Goal: Information Seeking & Learning: Learn about a topic

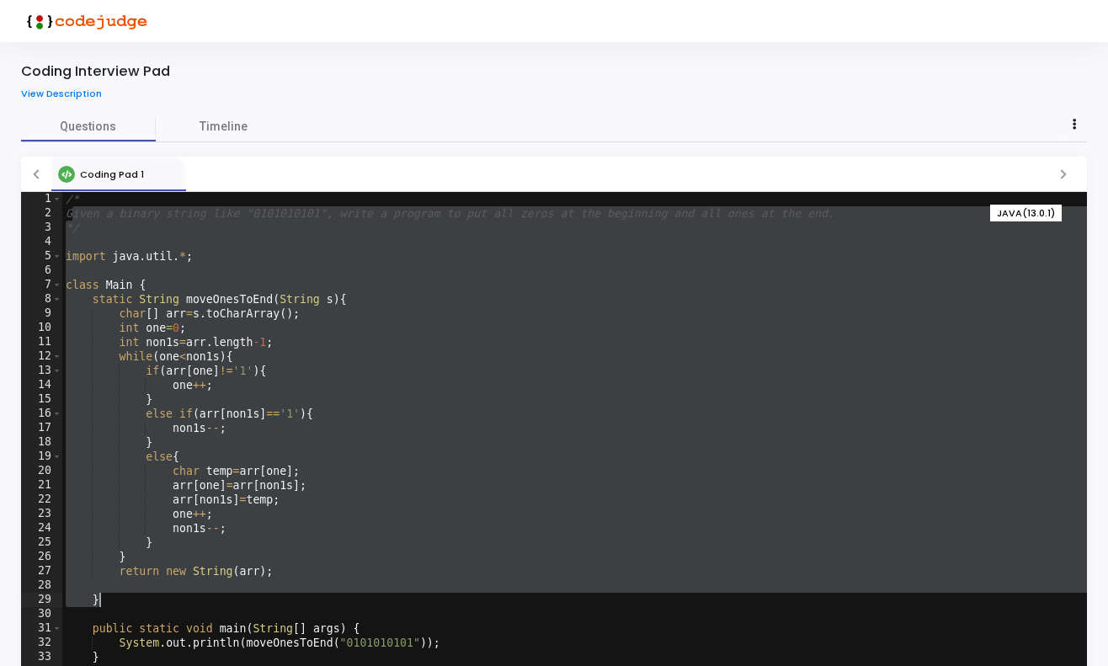
drag, startPoint x: 73, startPoint y: 217, endPoint x: 392, endPoint y: 608, distance: 504.0
click at [392, 607] on div "/* Given a binary string like "0101010101", write a program to put all zeros at…" at bounding box center [574, 452] width 1025 height 520
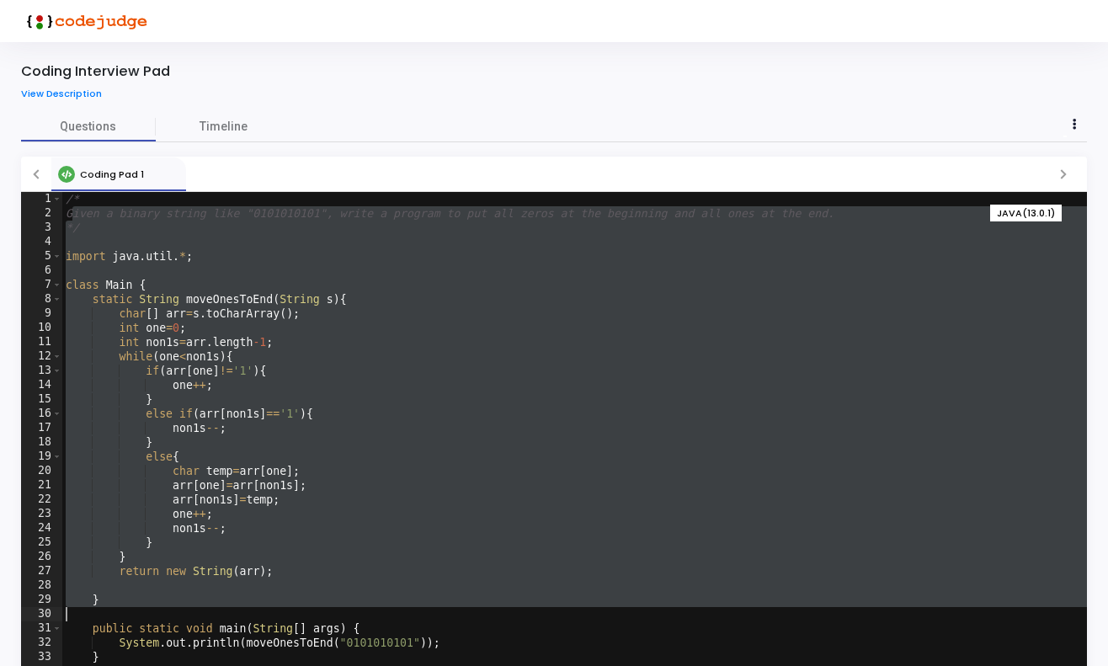
click at [305, 461] on div "/* Given a binary string like "0101010101", write a program to put all zeros at…" at bounding box center [574, 452] width 1025 height 520
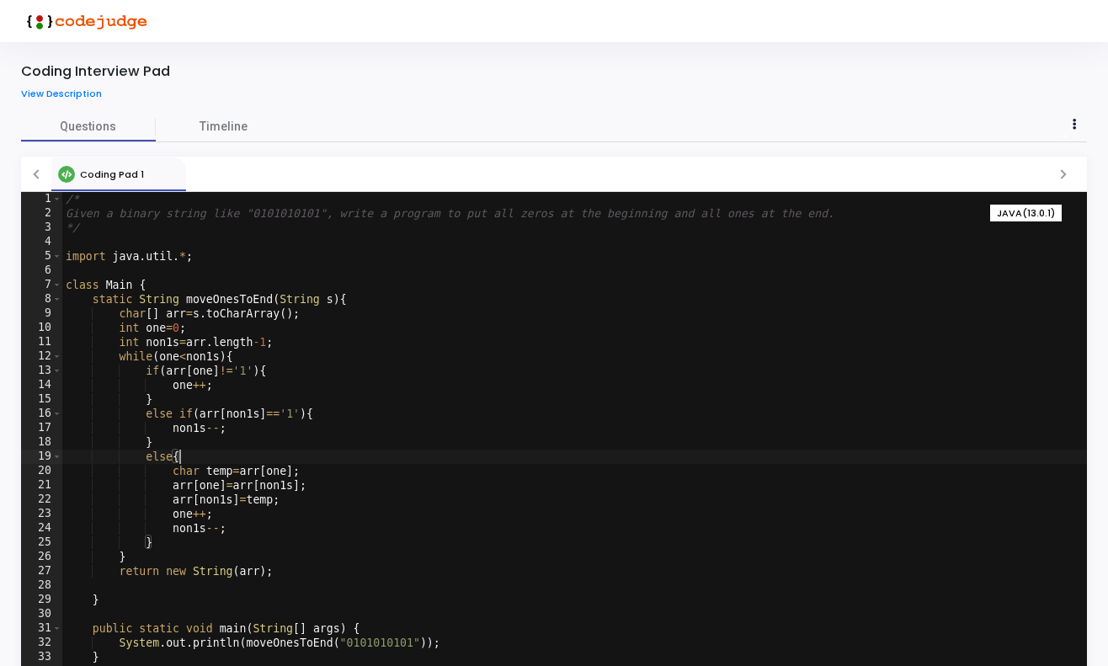
click at [258, 205] on div "/* Given a binary string like "0101010101", write a program to put all zeros at…" at bounding box center [574, 452] width 1025 height 520
type textarea "Given a binary string like "0101010101", write a program to put all zeros at th…"
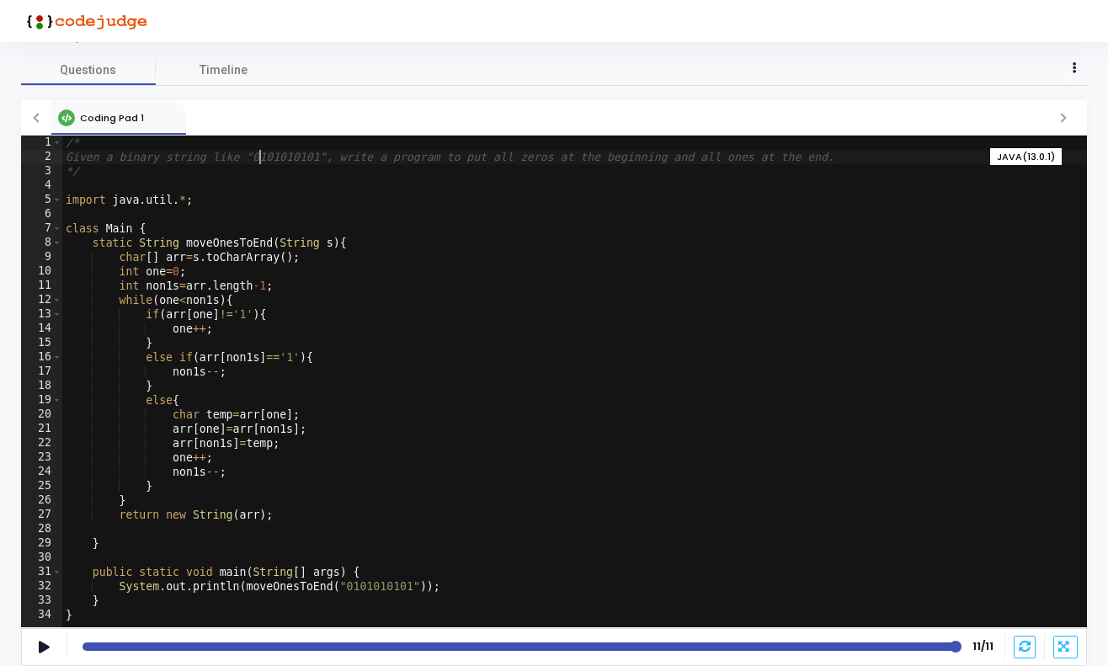
scroll to position [56, 0]
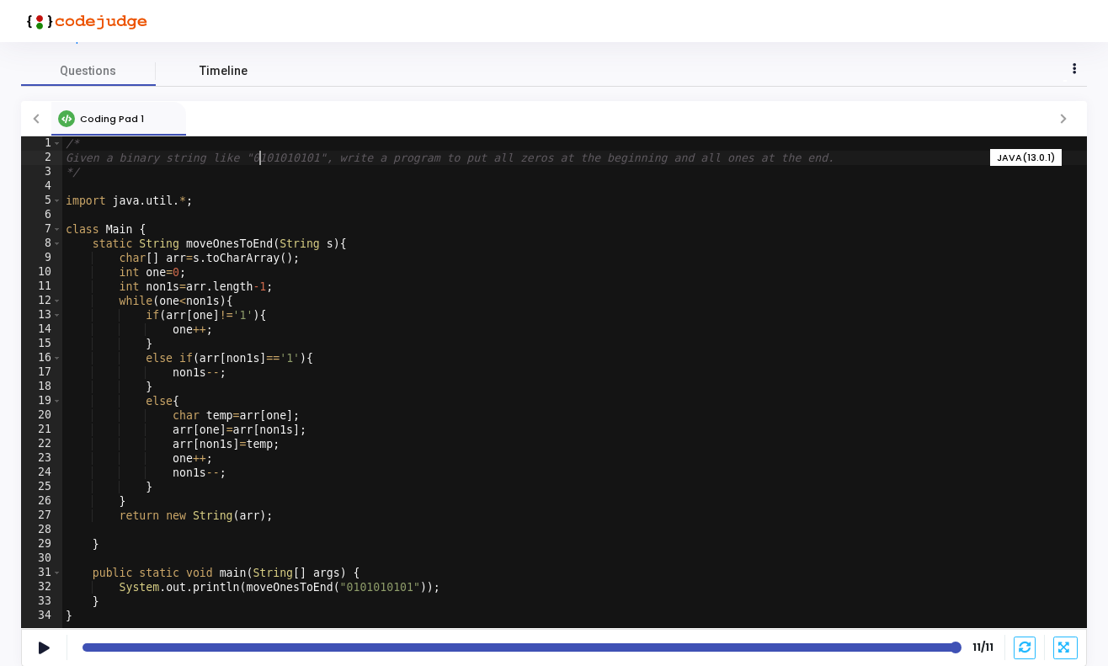
click at [221, 74] on span "Timeline" at bounding box center [224, 71] width 48 height 18
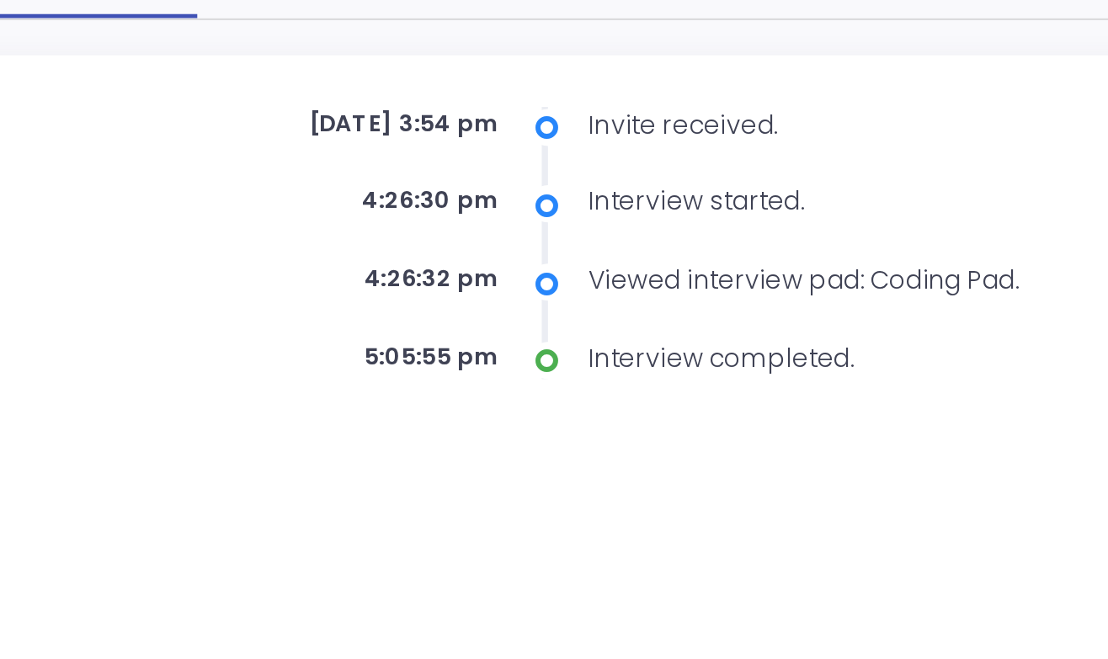
drag, startPoint x: 165, startPoint y: 48, endPoint x: 207, endPoint y: 50, distance: 42.1
click at [211, 178] on div "[DATE] 3:54 pm" at bounding box center [320, 185] width 219 height 14
drag, startPoint x: 151, startPoint y: 80, endPoint x: 188, endPoint y: 82, distance: 37.1
click at [211, 209] on div "4:26:30 pm" at bounding box center [320, 216] width 219 height 14
drag, startPoint x: 157, startPoint y: 115, endPoint x: 193, endPoint y: 115, distance: 36.2
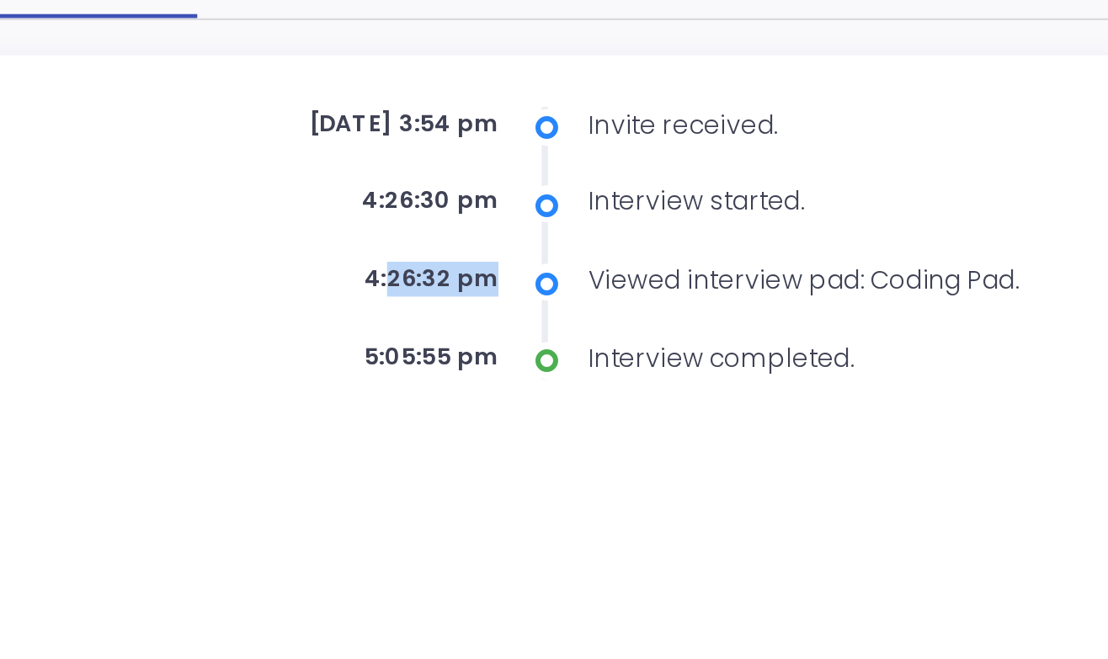
click at [211, 241] on div "4:26:32 pm" at bounding box center [320, 248] width 219 height 14
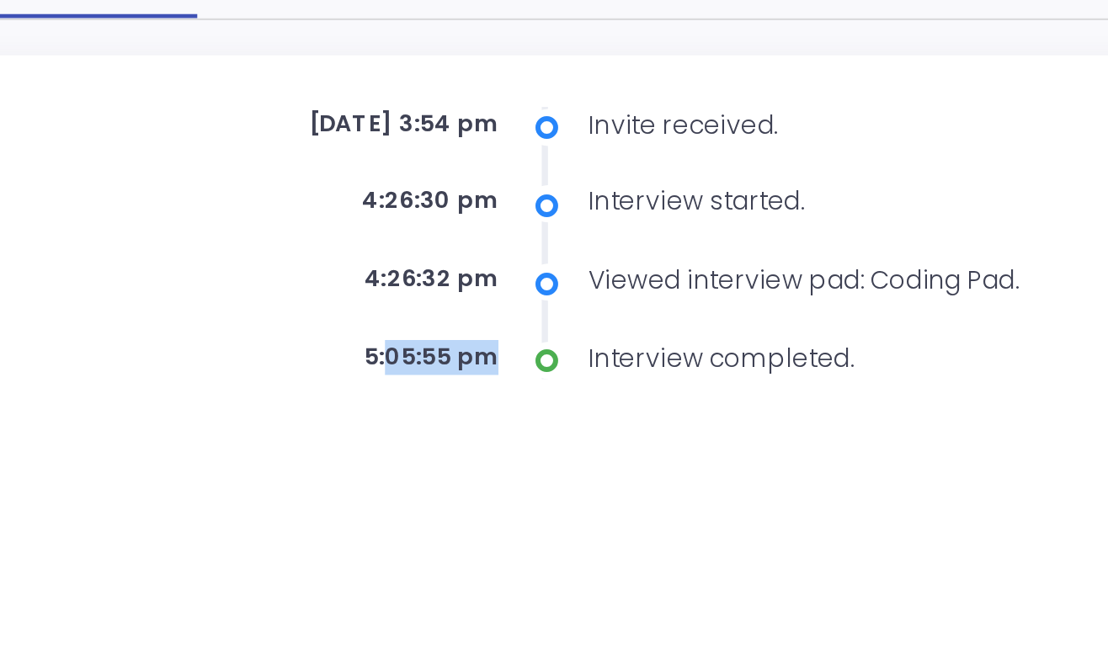
drag, startPoint x: 155, startPoint y: 147, endPoint x: 194, endPoint y: 147, distance: 38.7
click at [211, 273] on div "5:05:55 pm" at bounding box center [320, 280] width 219 height 14
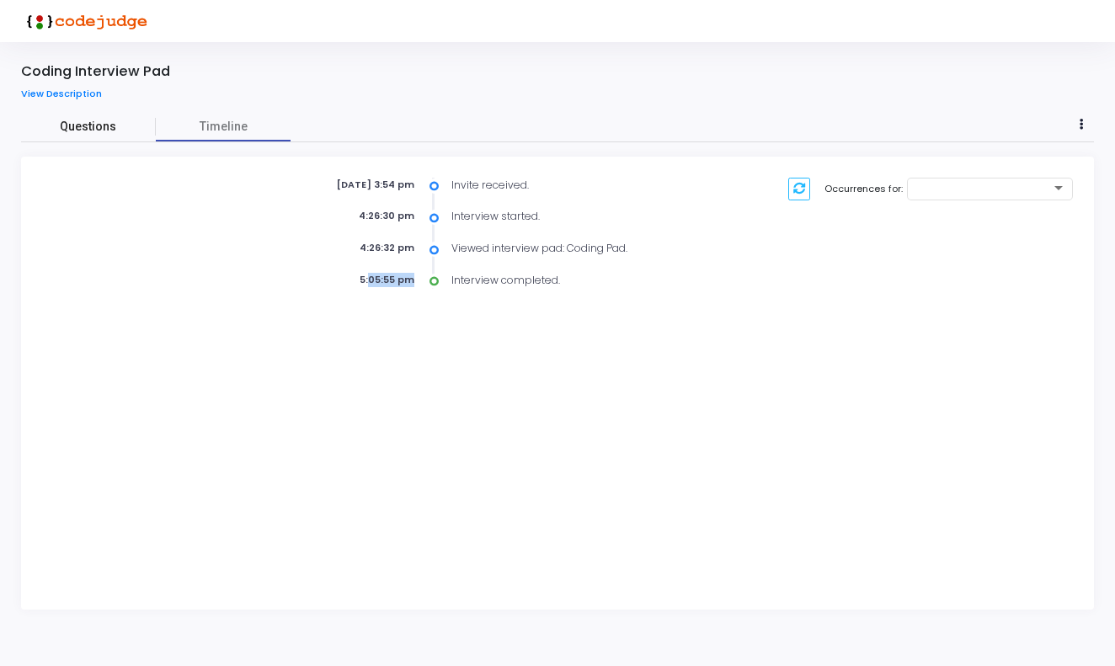
click at [80, 131] on span "Questions" at bounding box center [88, 127] width 135 height 18
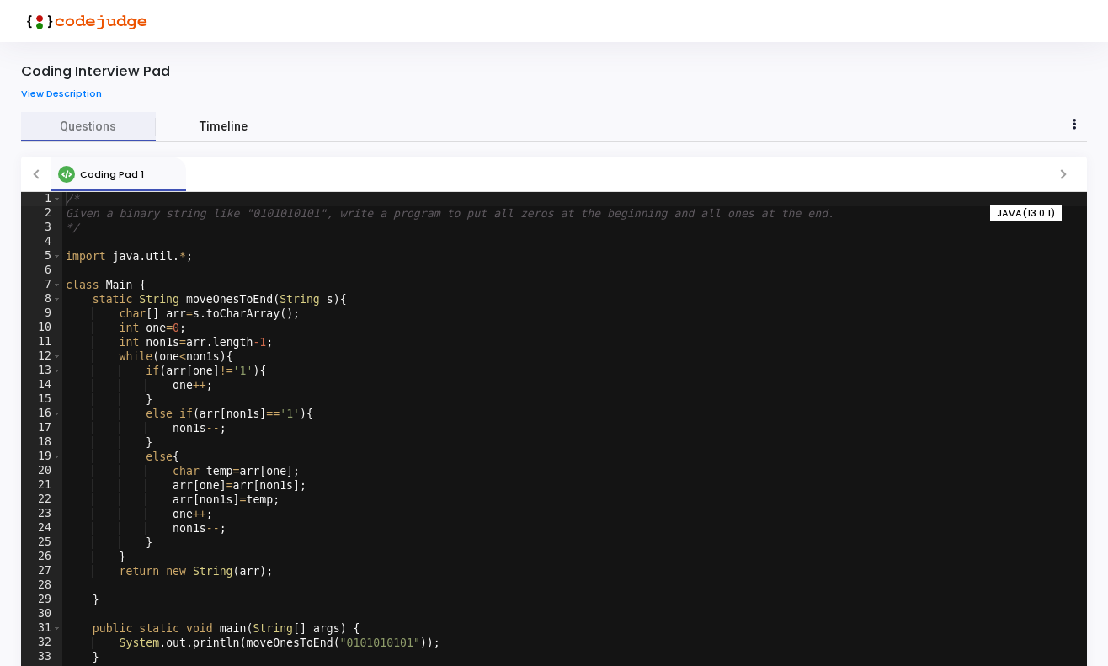
click at [221, 125] on span "Timeline" at bounding box center [224, 127] width 48 height 18
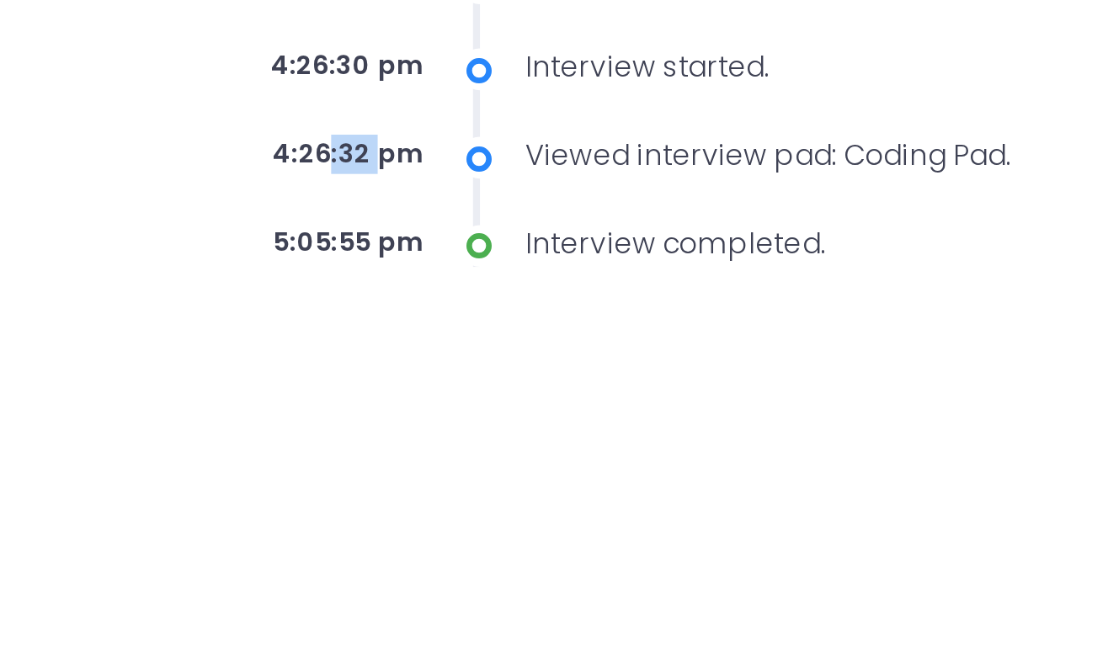
drag, startPoint x: 114, startPoint y: 54, endPoint x: 134, endPoint y: 56, distance: 20.3
click at [211, 241] on div "4:26:32 pm" at bounding box center [320, 248] width 219 height 14
drag, startPoint x: 112, startPoint y: 87, endPoint x: 131, endPoint y: 88, distance: 19.4
click at [211, 273] on div "5:05:55 pm" at bounding box center [320, 280] width 219 height 14
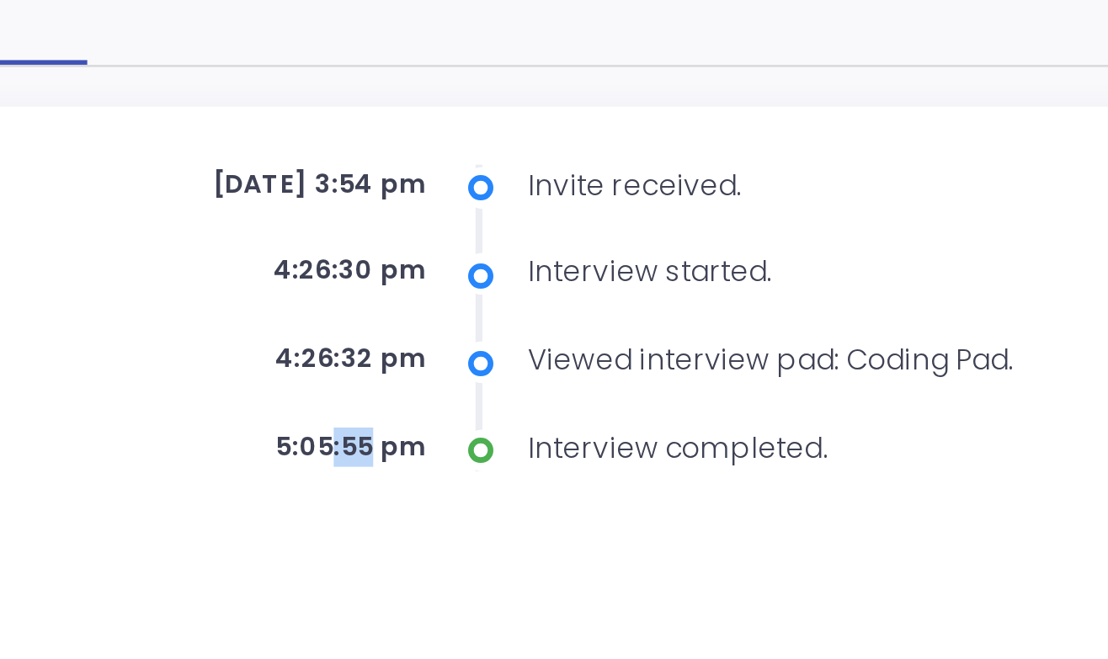
drag, startPoint x: 115, startPoint y: 65, endPoint x: 136, endPoint y: 66, distance: 20.2
click at [211, 178] on div "[DATE] 3:54 pm" at bounding box center [320, 185] width 219 height 14
drag, startPoint x: 110, startPoint y: 97, endPoint x: 121, endPoint y: 97, distance: 10.9
click at [211, 209] on div "4:26:30 pm" at bounding box center [320, 216] width 219 height 14
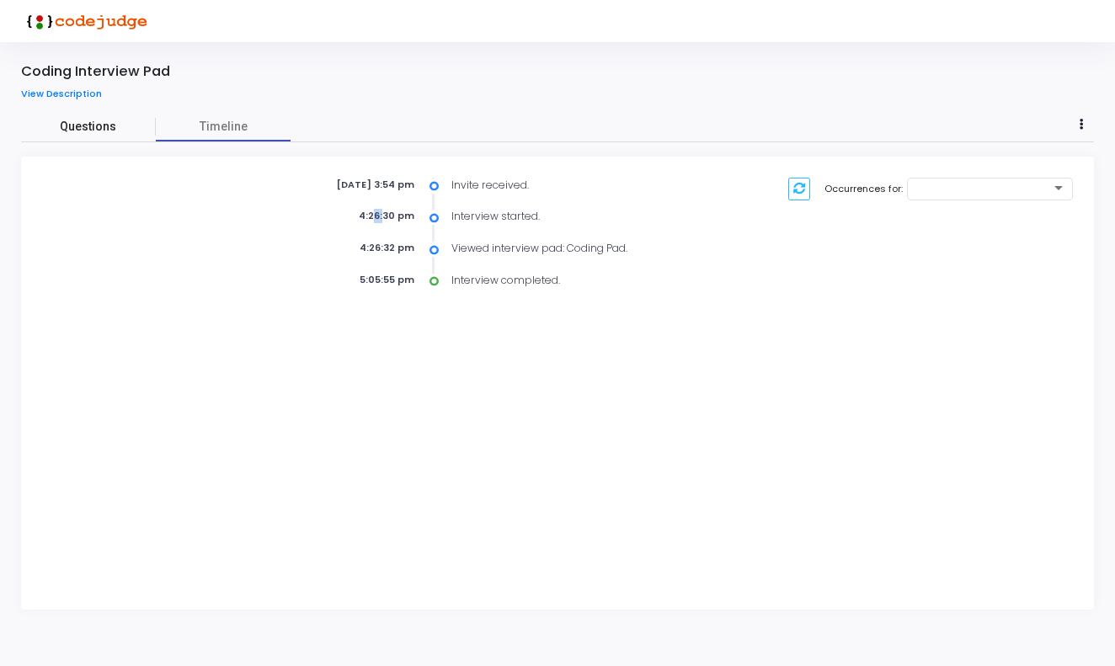
click at [102, 132] on span "Questions" at bounding box center [88, 127] width 135 height 18
